Goal: Task Accomplishment & Management: Use online tool/utility

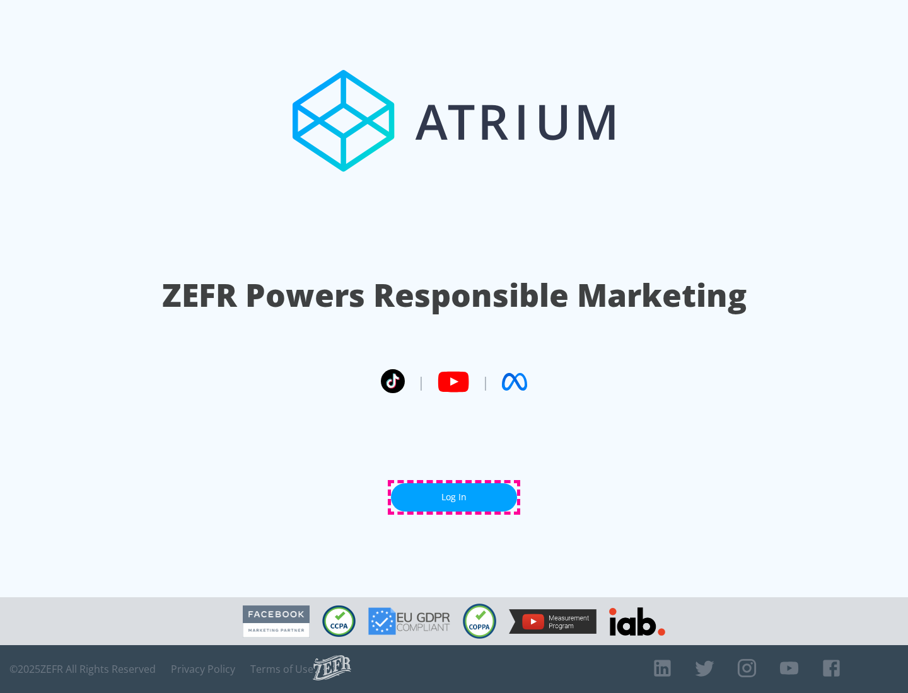
click at [454, 497] on link "Log In" at bounding box center [454, 497] width 126 height 28
